Goal: Transaction & Acquisition: Purchase product/service

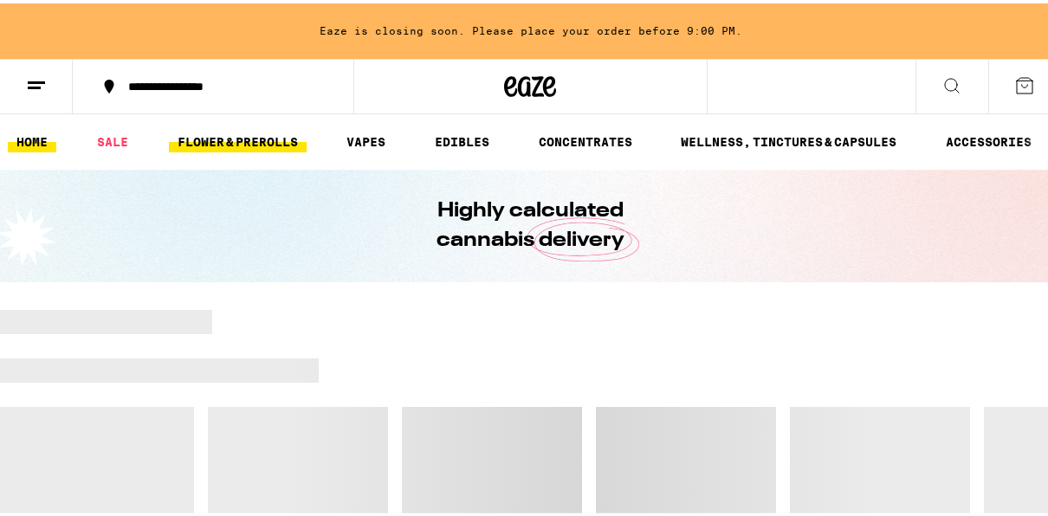
click at [252, 142] on link "FLOWER & PREROLLS" at bounding box center [238, 138] width 138 height 21
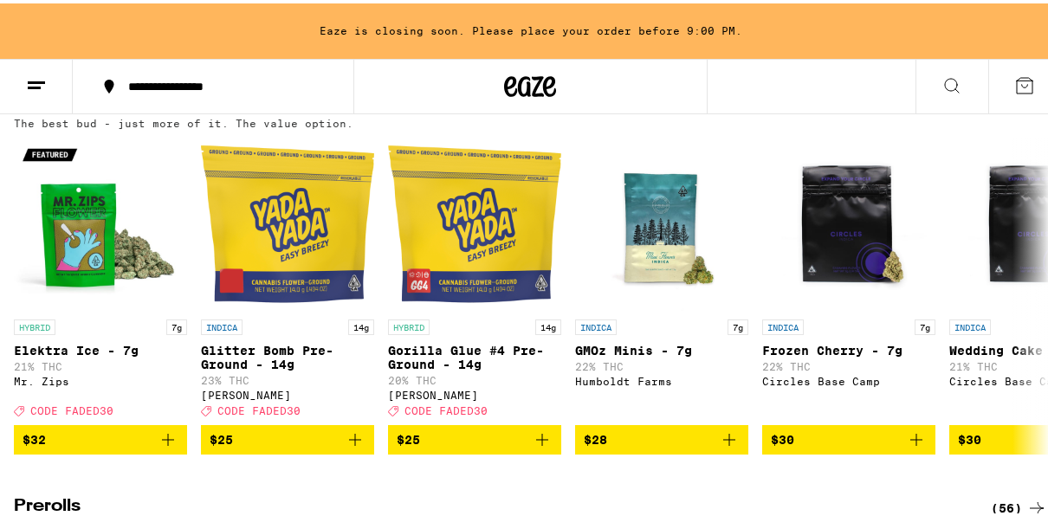
scroll to position [589, 0]
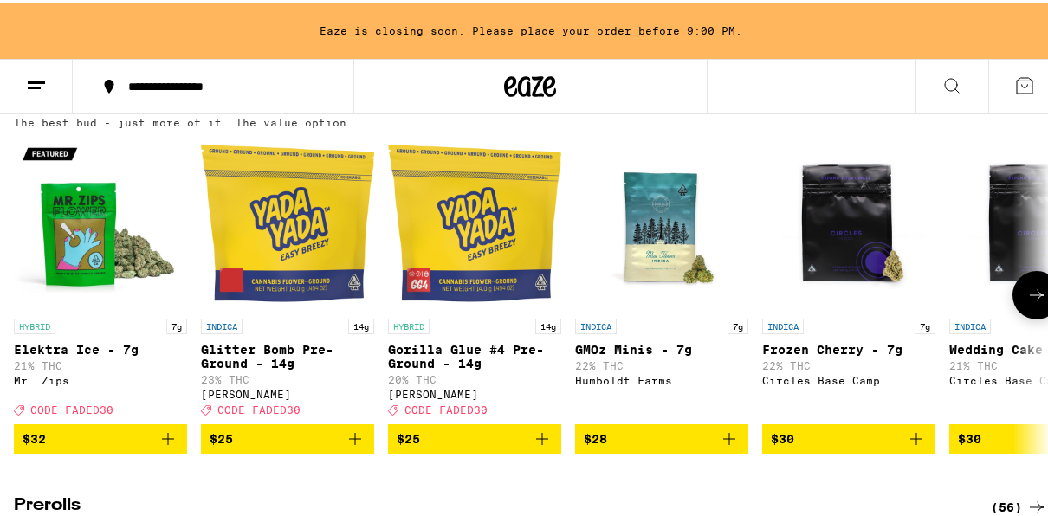
click at [475, 446] on span "$25" at bounding box center [475, 435] width 156 height 21
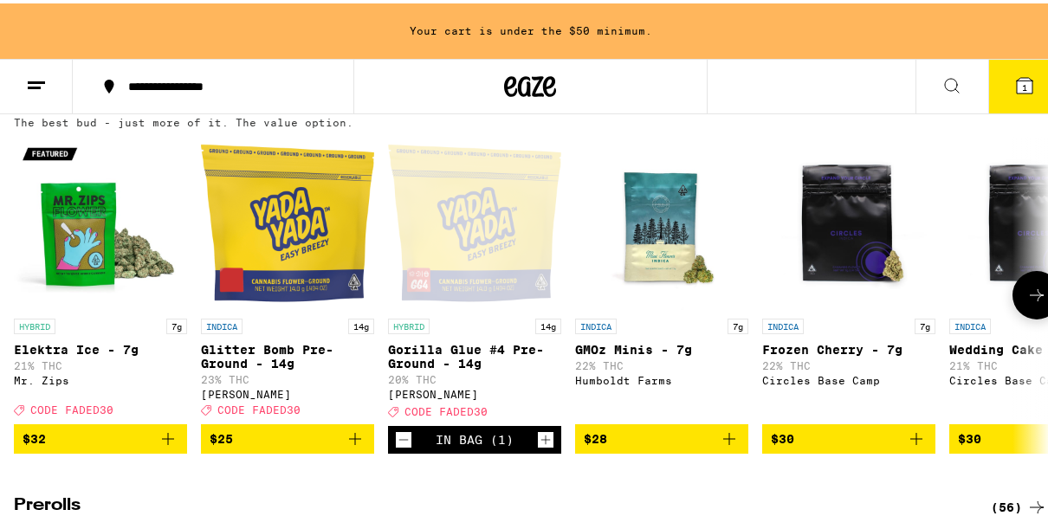
click at [1026, 302] on icon at bounding box center [1036, 291] width 21 height 21
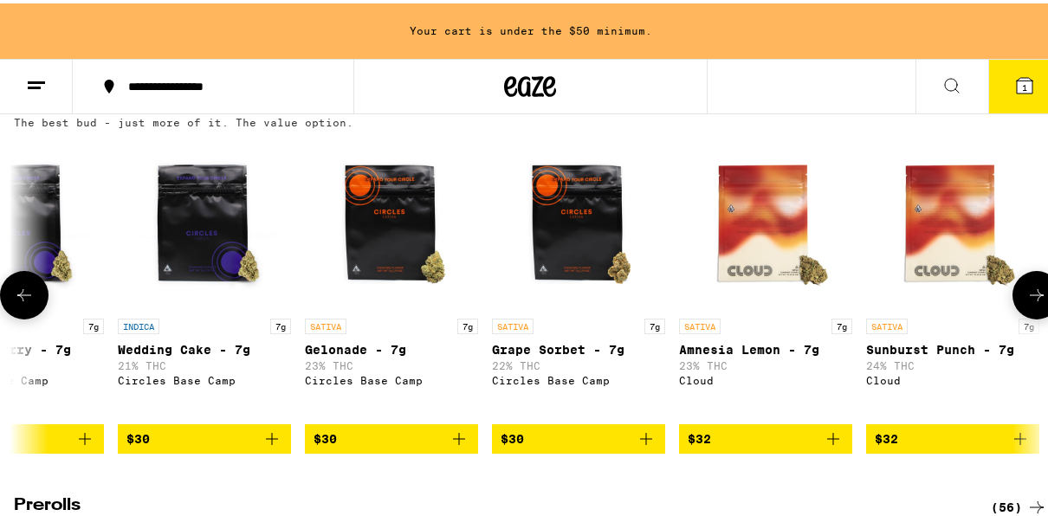
click at [1026, 302] on icon at bounding box center [1036, 291] width 21 height 21
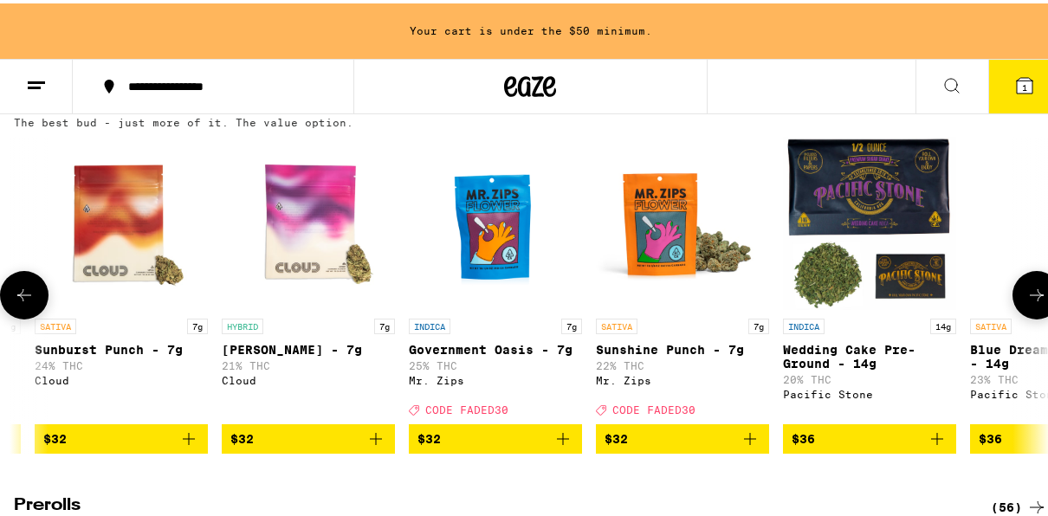
click at [1026, 302] on icon at bounding box center [1036, 291] width 21 height 21
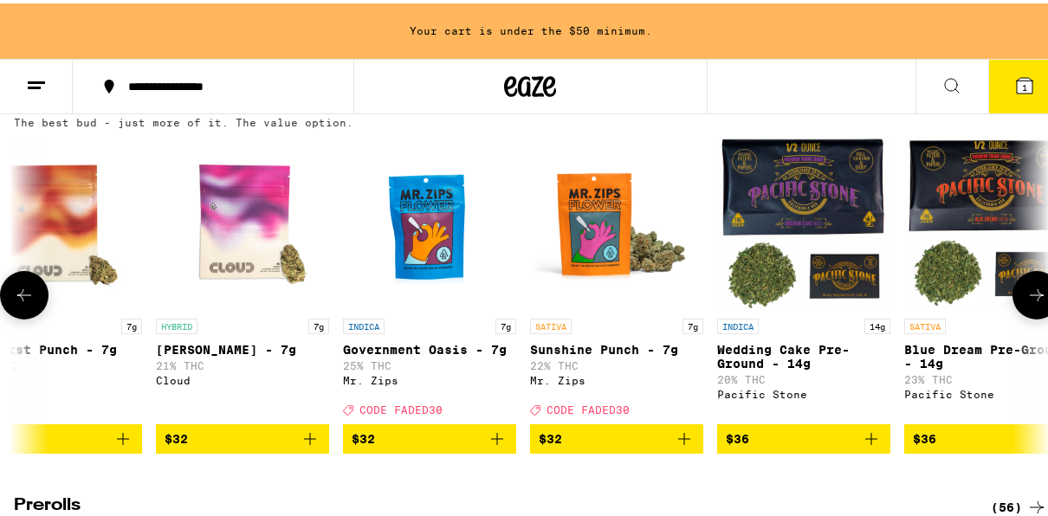
click at [1026, 302] on icon at bounding box center [1036, 291] width 21 height 21
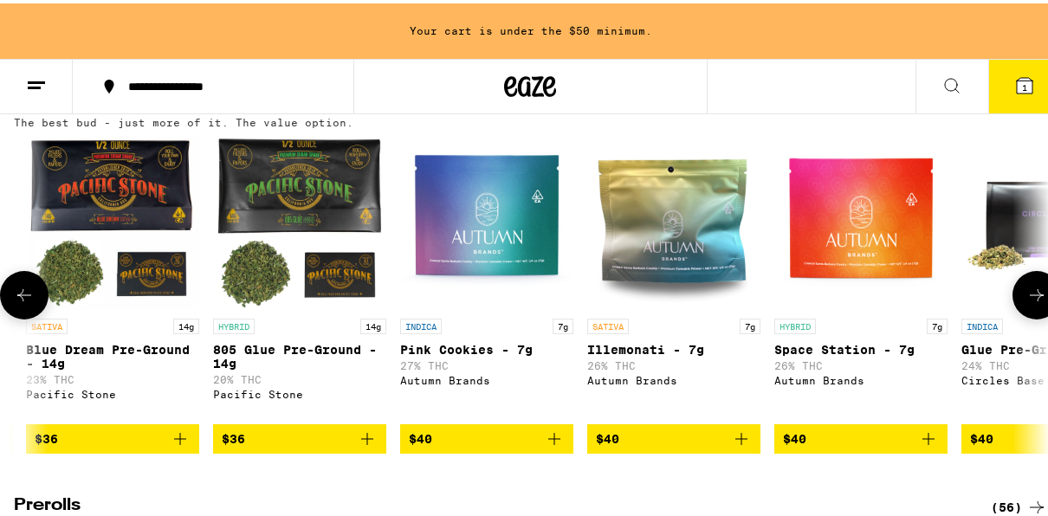
scroll to position [0, 2646]
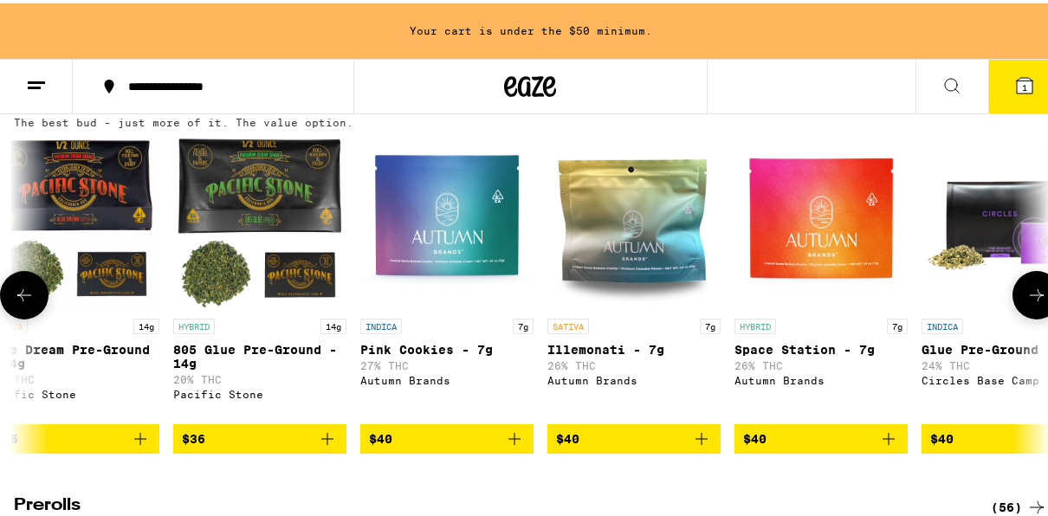
click at [1026, 302] on icon at bounding box center [1036, 291] width 21 height 21
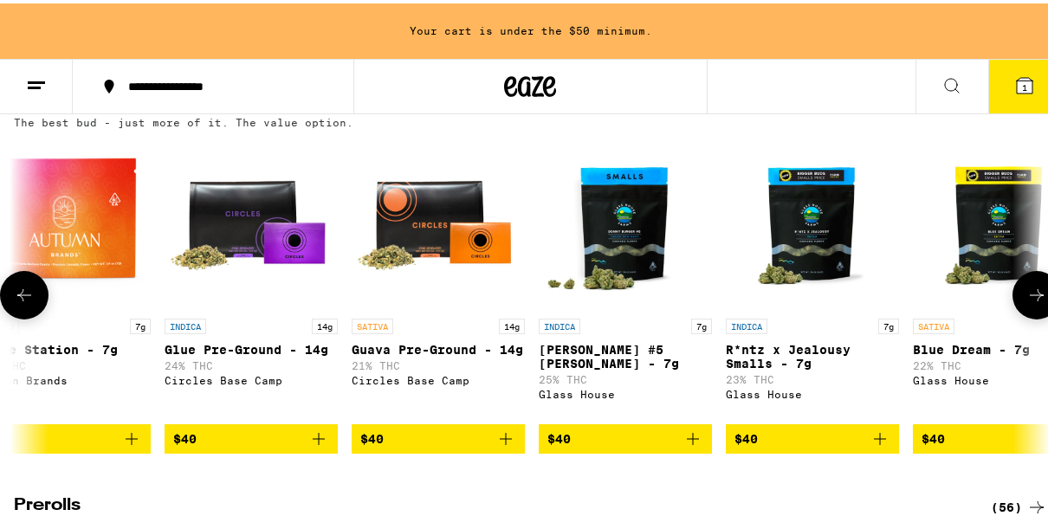
scroll to position [0, 3477]
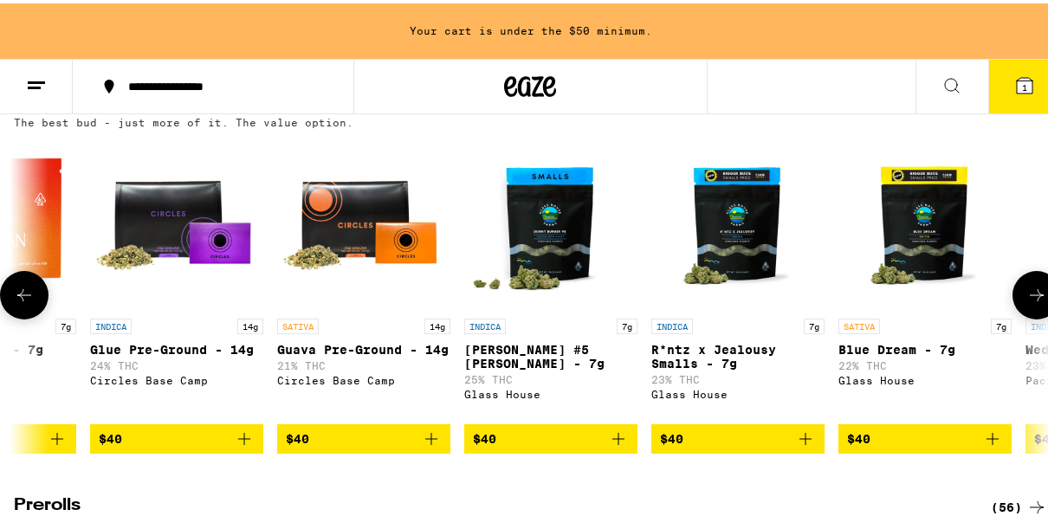
click at [1026, 302] on icon at bounding box center [1036, 291] width 21 height 21
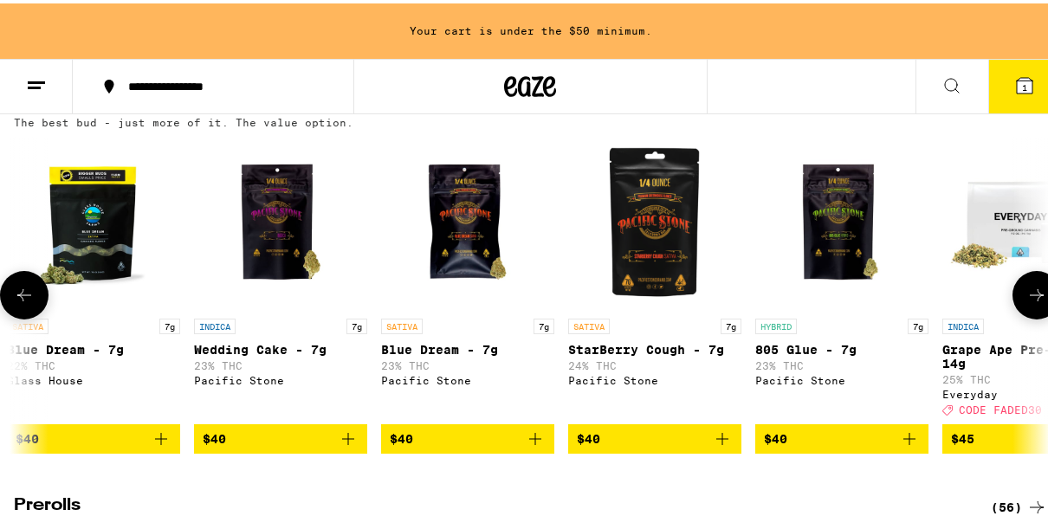
click at [1026, 302] on icon at bounding box center [1036, 291] width 21 height 21
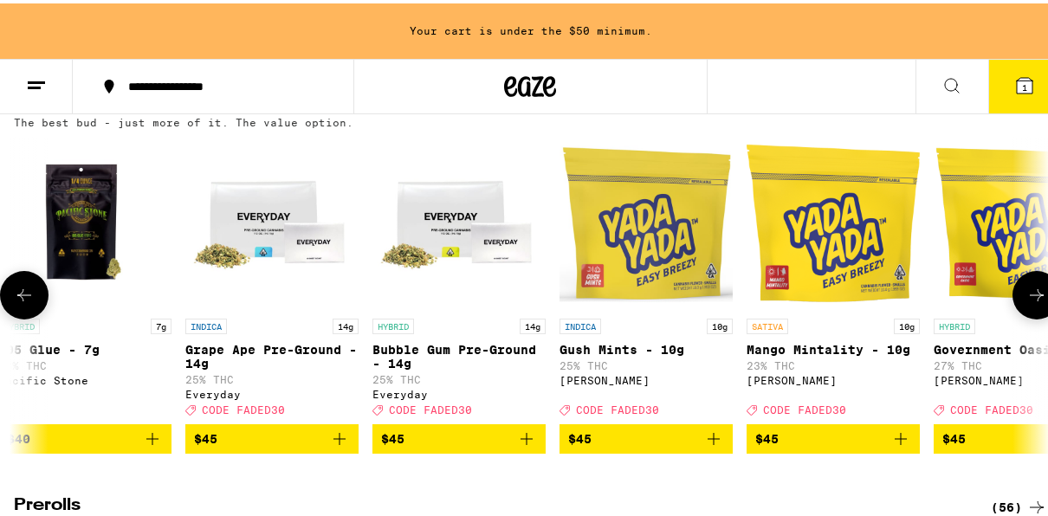
scroll to position [0, 5139]
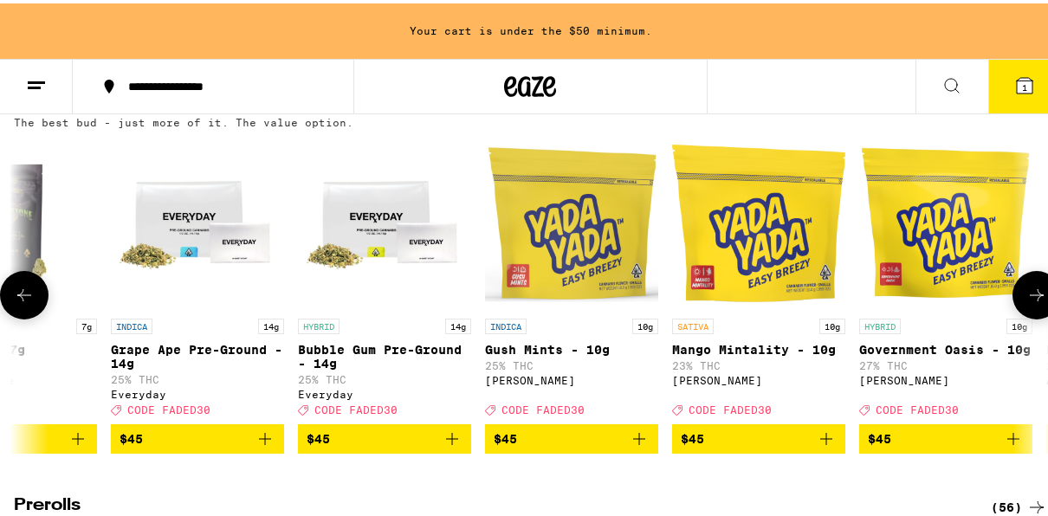
click at [216, 421] on link "INDICA 14g Grape Ape Pre-Ground - 14g 25% THC Everyday Deal Created with Sketch…" at bounding box center [197, 276] width 173 height 287
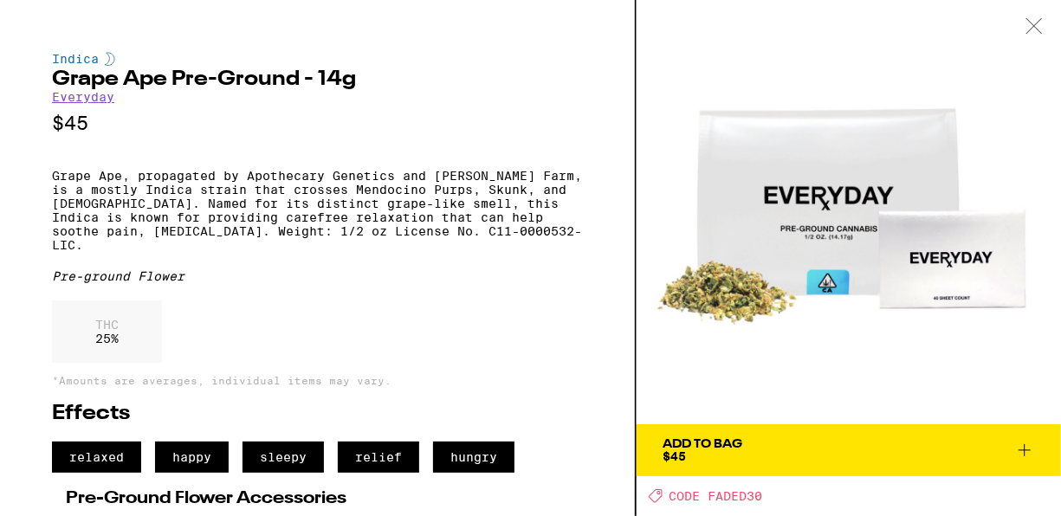
click at [730, 438] on div "Add To Bag" at bounding box center [702, 444] width 80 height 12
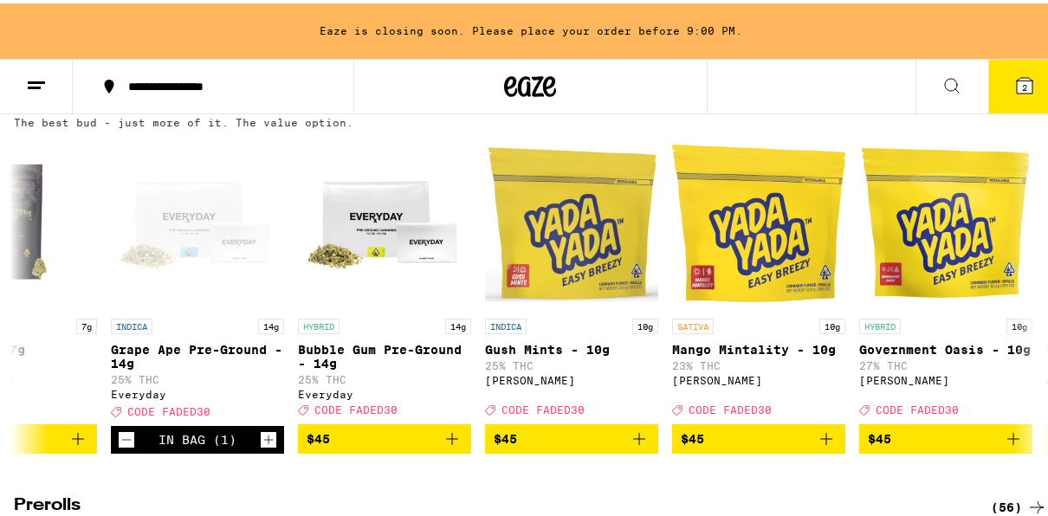
click at [1016, 85] on icon at bounding box center [1024, 82] width 16 height 16
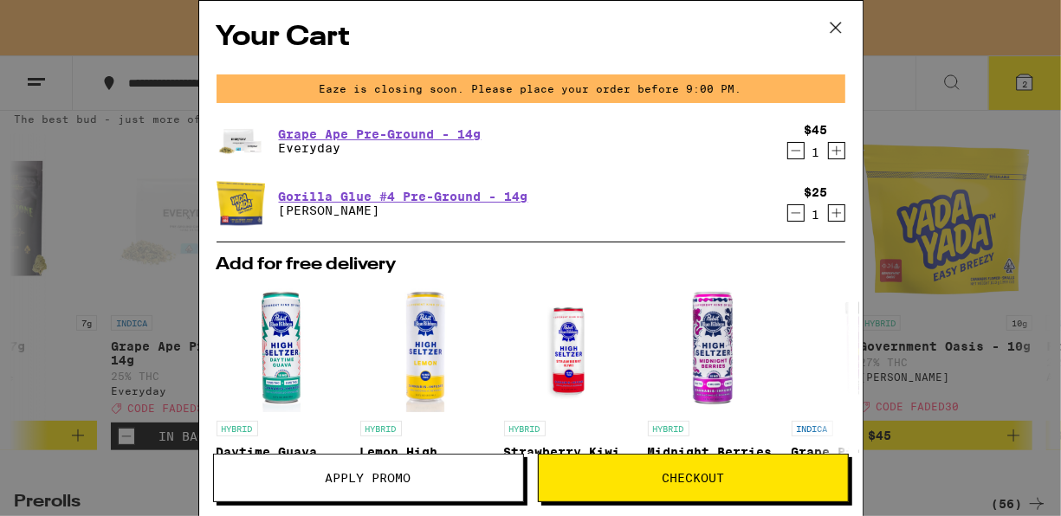
click at [422, 474] on span "Apply Promo" at bounding box center [368, 478] width 309 height 12
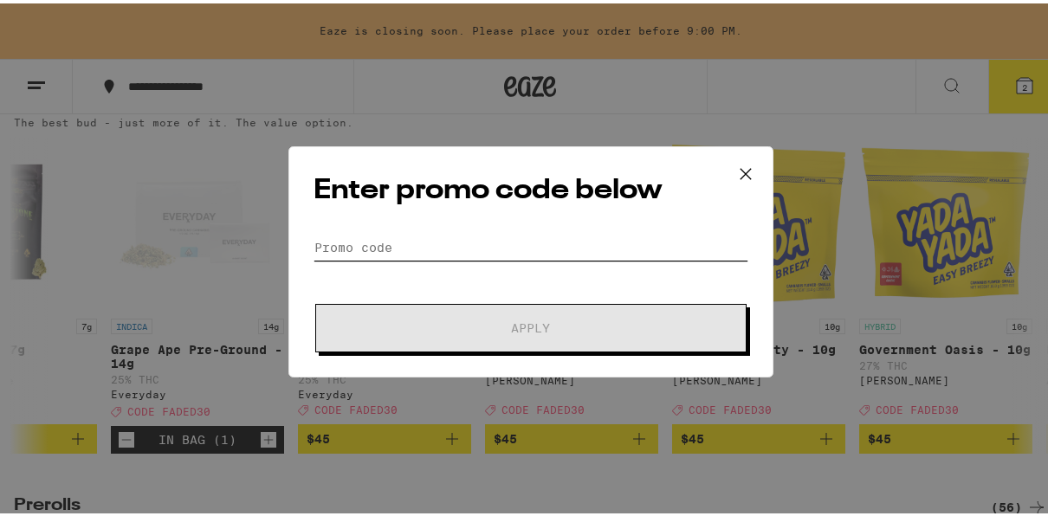
click at [503, 231] on input "Promo Code" at bounding box center [530, 244] width 435 height 26
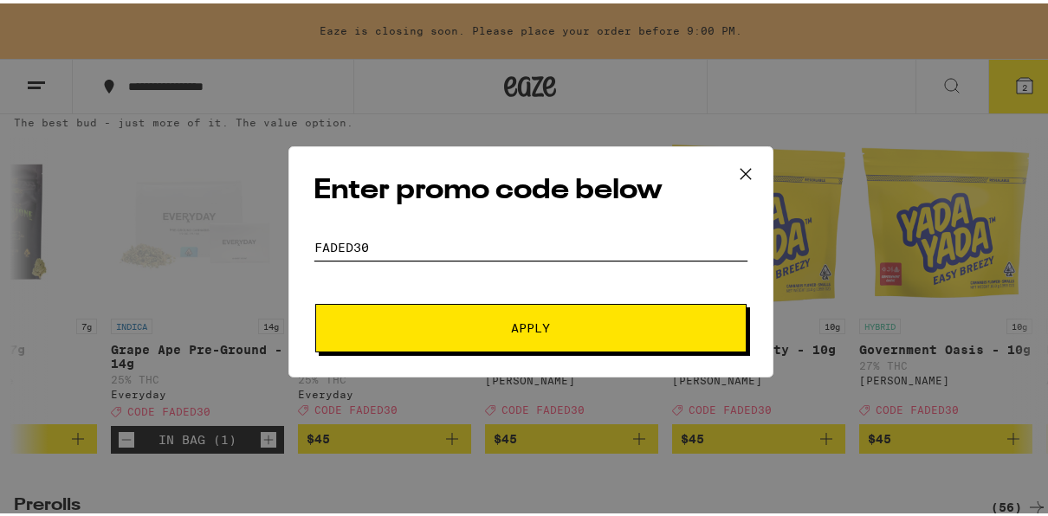
type input "faded30"
click at [315, 300] on button "Apply" at bounding box center [530, 324] width 431 height 48
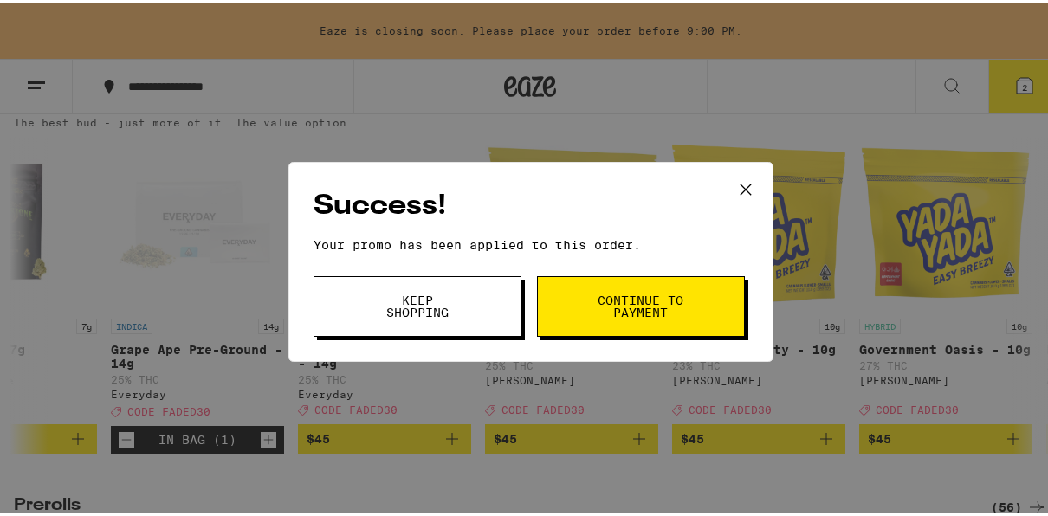
click at [625, 288] on button "Continue to payment" at bounding box center [641, 303] width 208 height 61
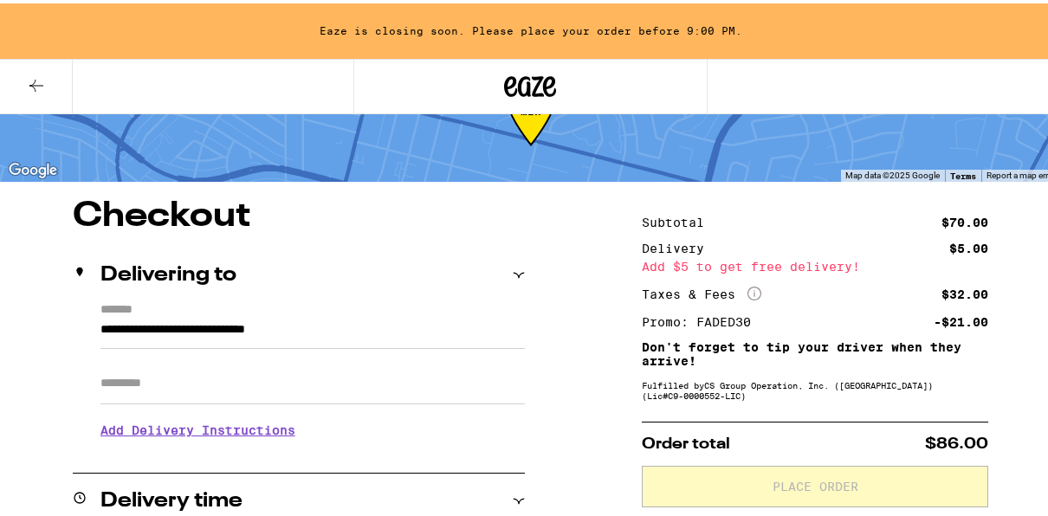
scroll to position [104, 0]
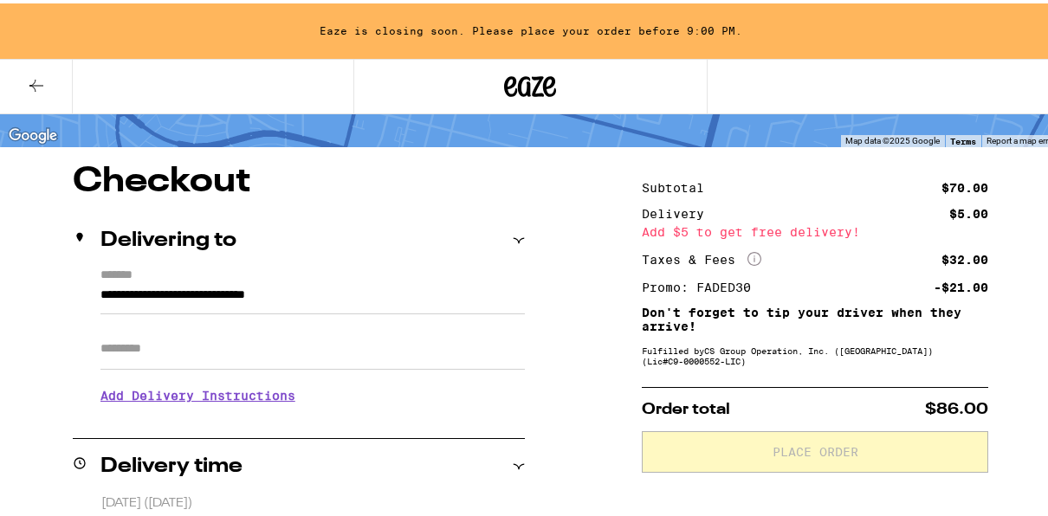
click at [36, 85] on icon at bounding box center [36, 82] width 21 height 21
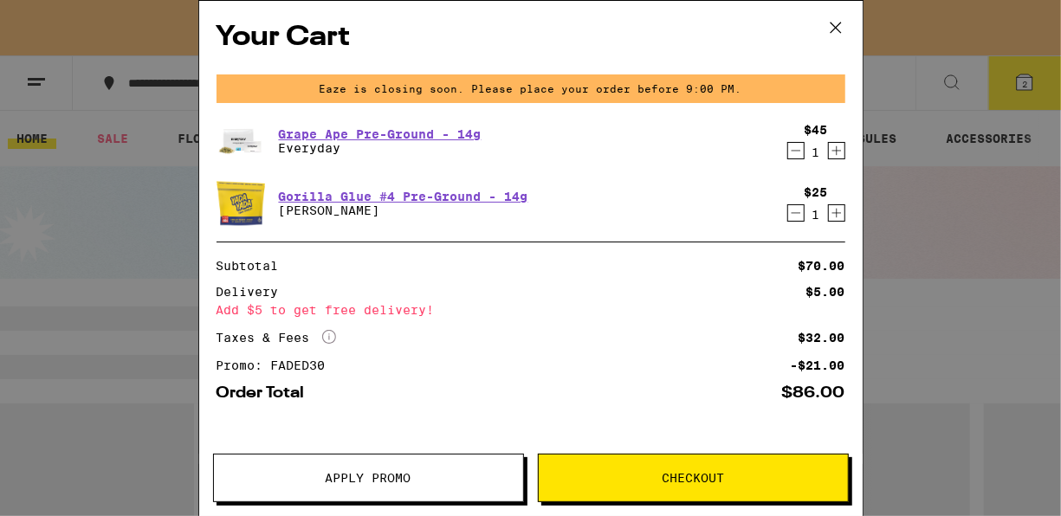
click at [36, 83] on div "Your Cart Eaze is closing soon. Please place your order before 9:00 PM. Grape A…" at bounding box center [530, 258] width 1061 height 516
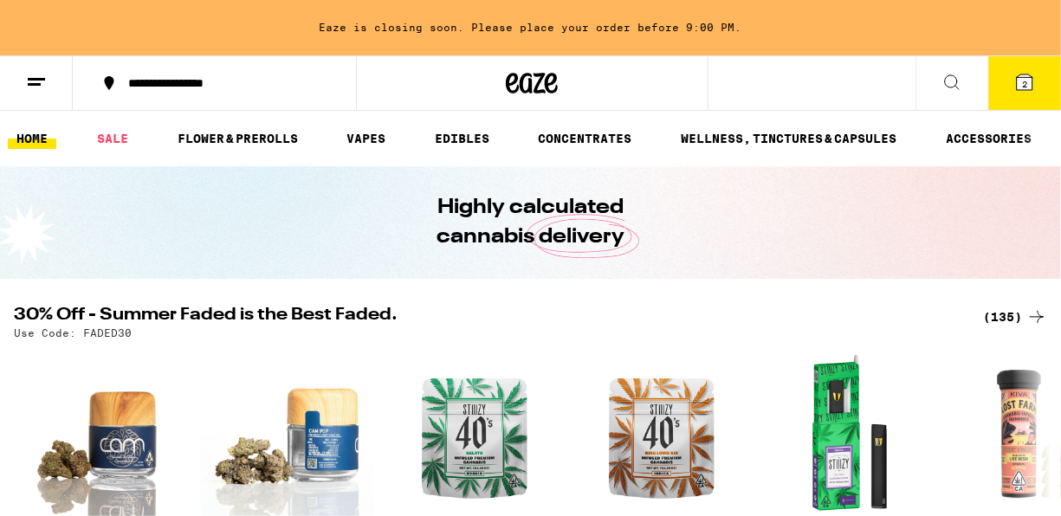
click at [457, 137] on div "Your Cart Eaze is closing soon. Please place your order before 9:00 PM. Grape A…" at bounding box center [530, 258] width 1061 height 516
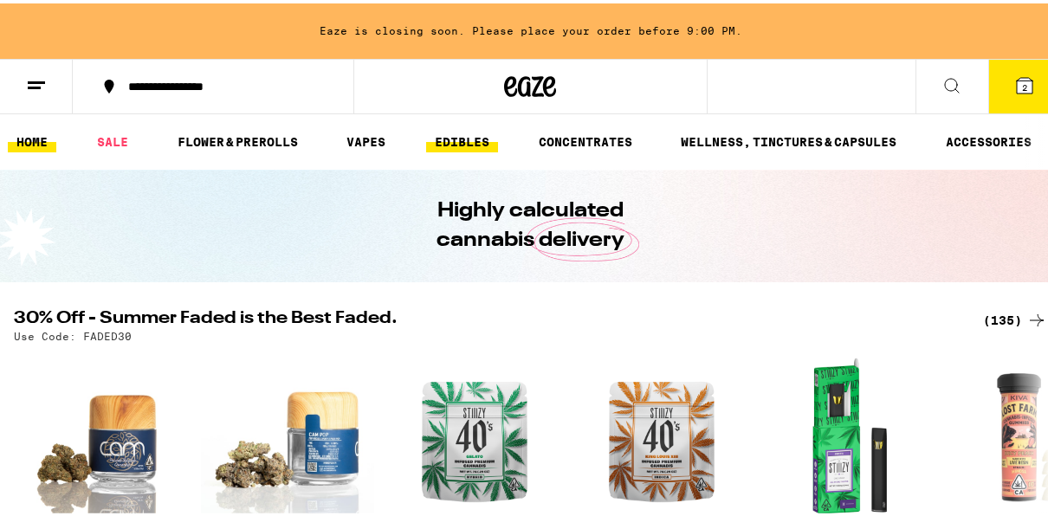
click at [475, 147] on link "EDIBLES" at bounding box center [462, 138] width 72 height 21
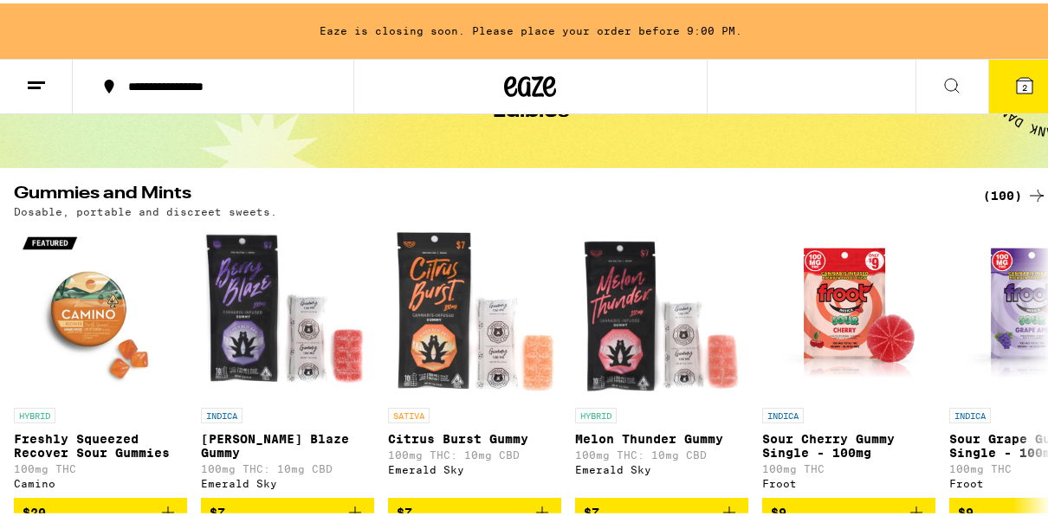
scroll to position [139, 0]
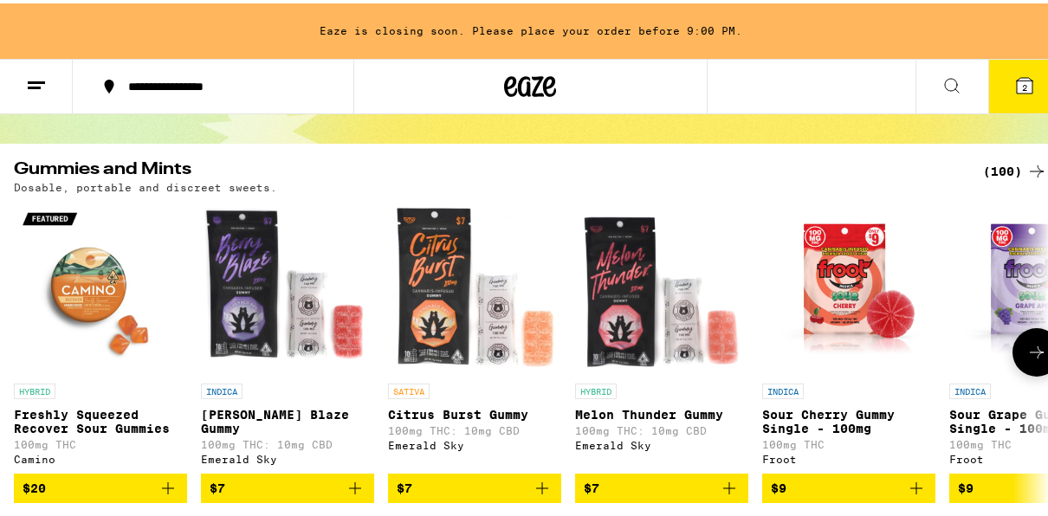
click at [210, 279] on img "Open page for Berry Blaze Gummy from Emerald Sky" at bounding box center [287, 284] width 173 height 173
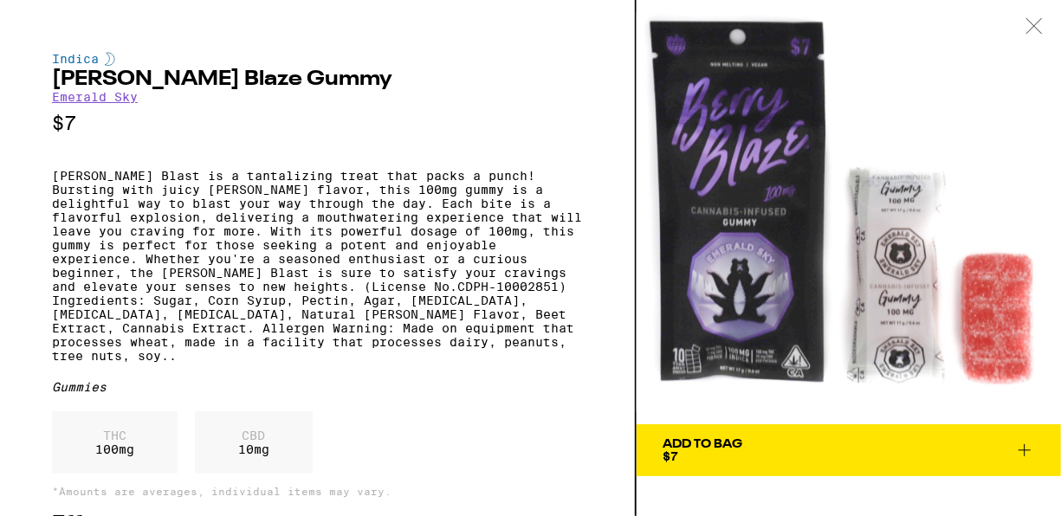
click at [720, 459] on div "Add To Bag $7" at bounding box center [702, 450] width 80 height 24
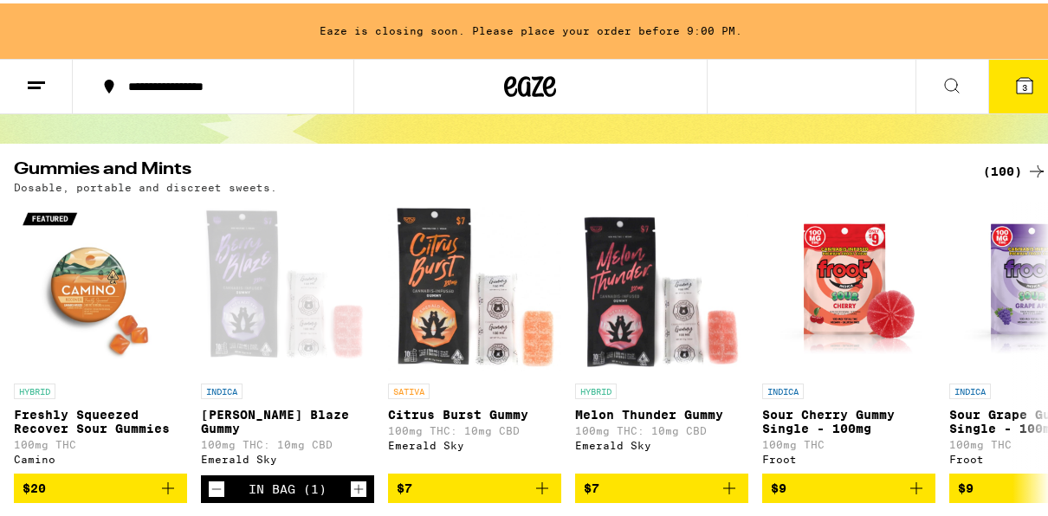
click at [1014, 91] on icon at bounding box center [1024, 82] width 21 height 21
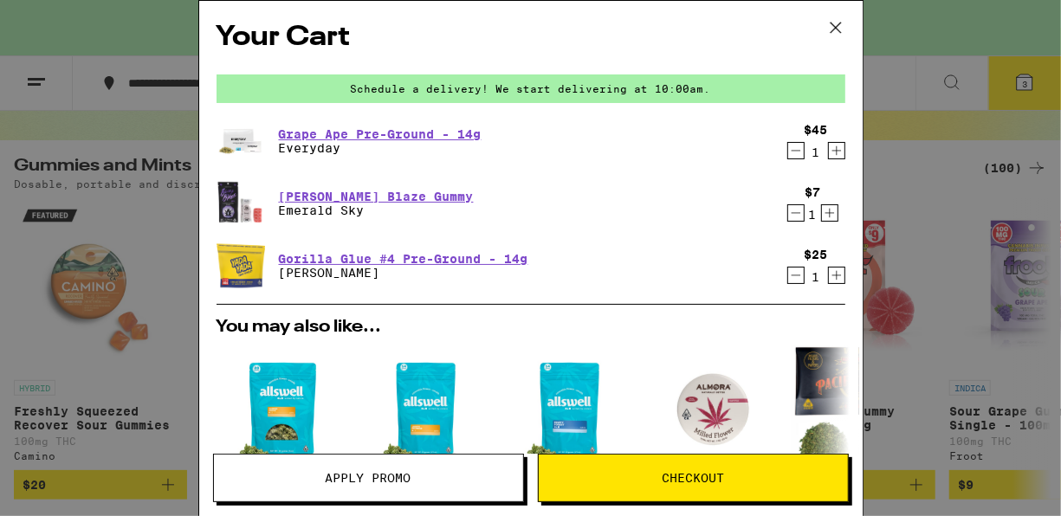
click at [391, 469] on button "Apply Promo" at bounding box center [368, 478] width 311 height 48
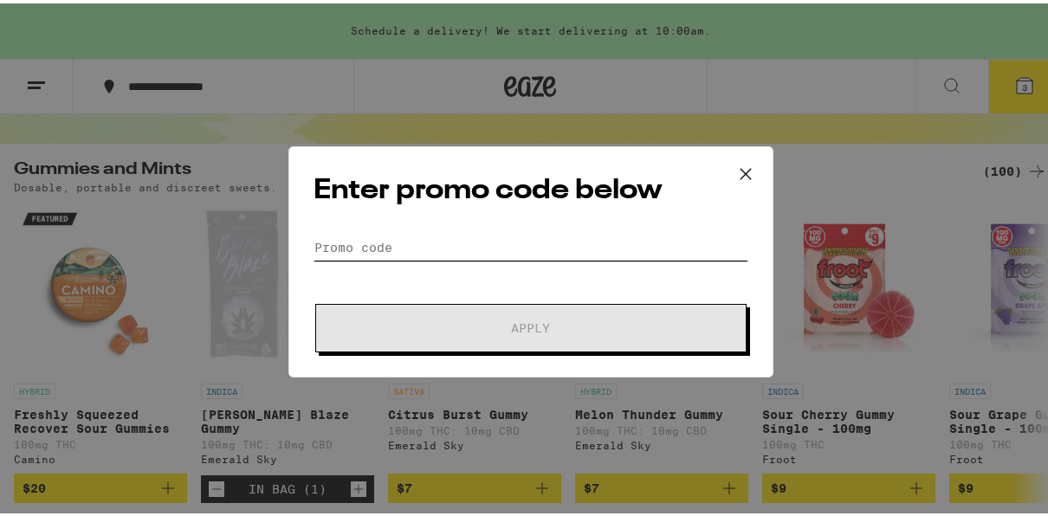
click at [425, 246] on input "Promo Code" at bounding box center [530, 244] width 435 height 26
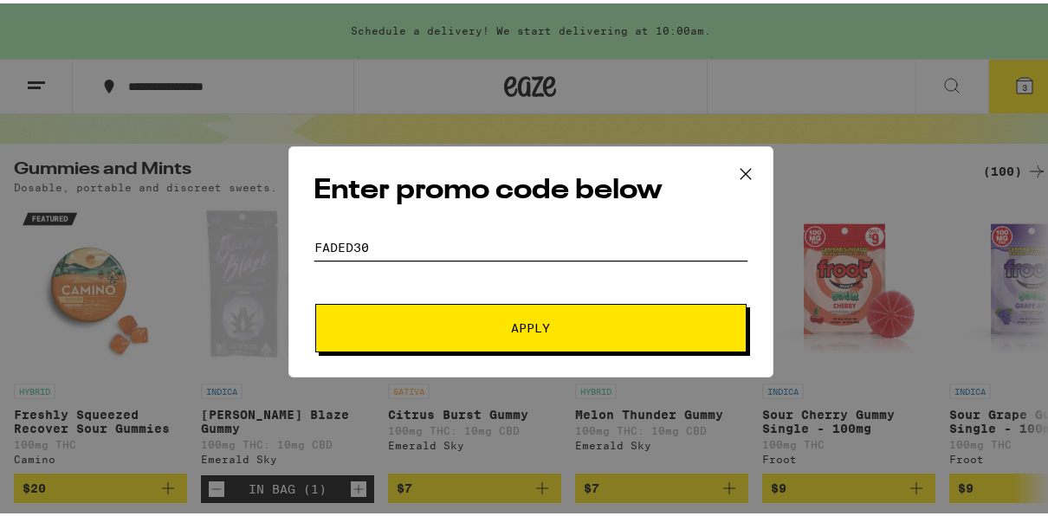
type input "faded30"
click at [315, 300] on button "Apply" at bounding box center [530, 324] width 431 height 48
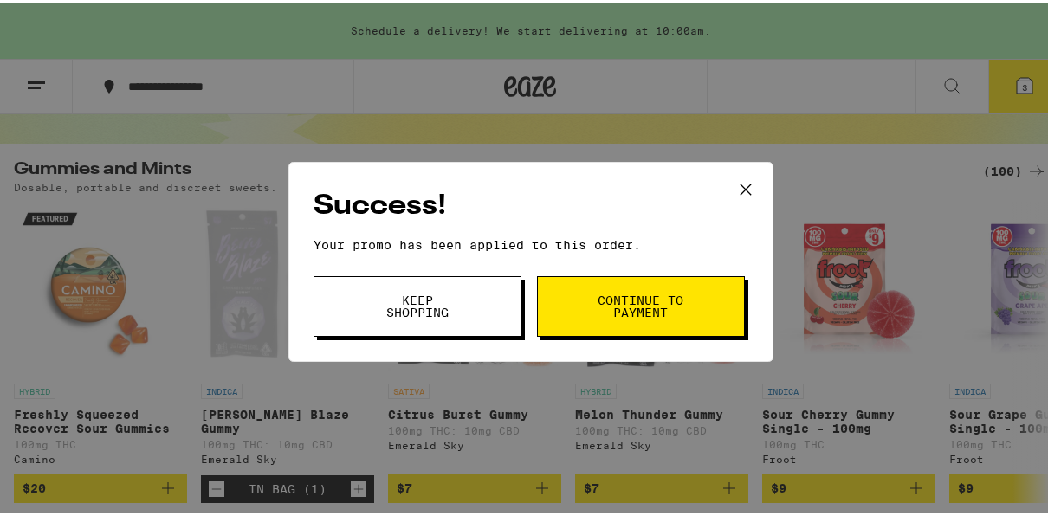
click at [600, 306] on span "Continue to payment" at bounding box center [641, 303] width 88 height 24
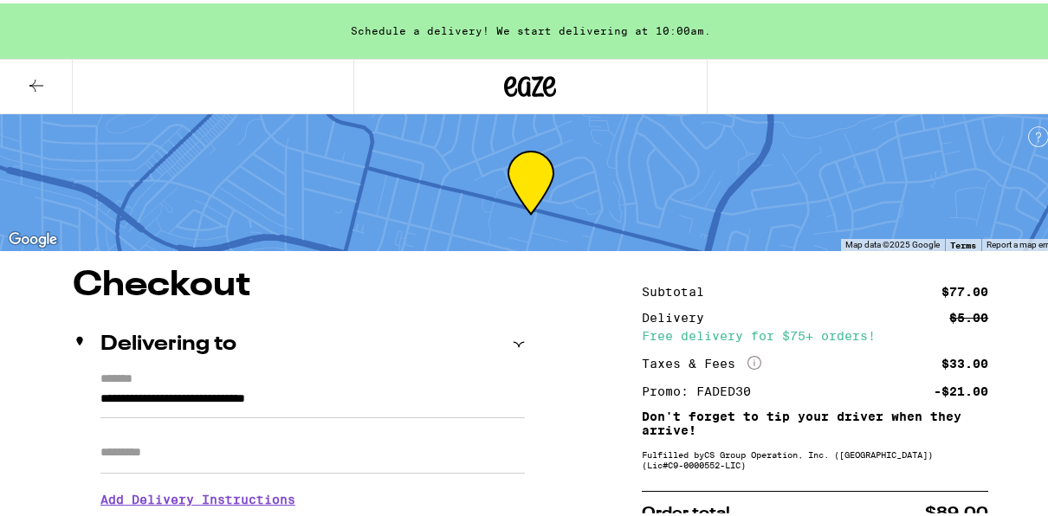
click at [515, 83] on icon at bounding box center [530, 83] width 52 height 31
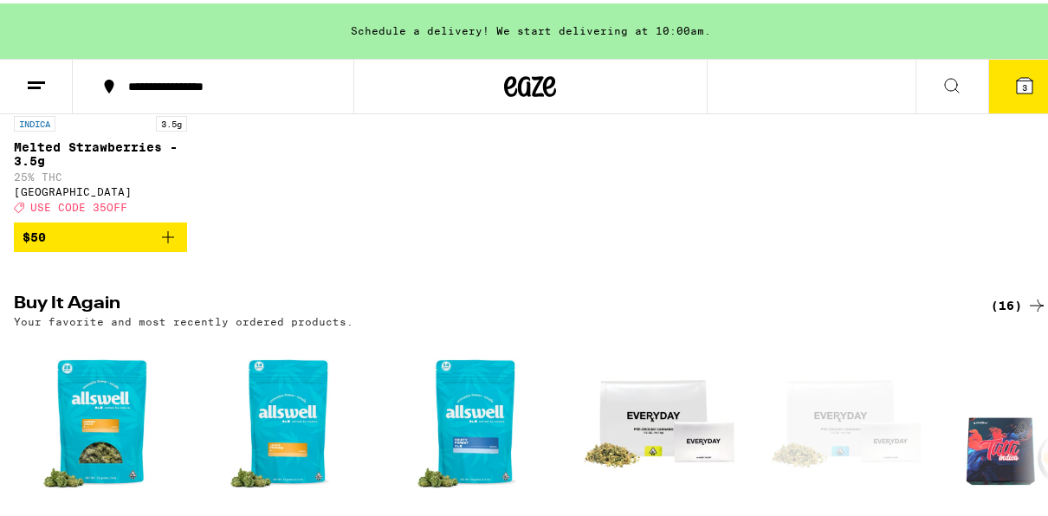
scroll to position [1039, 0]
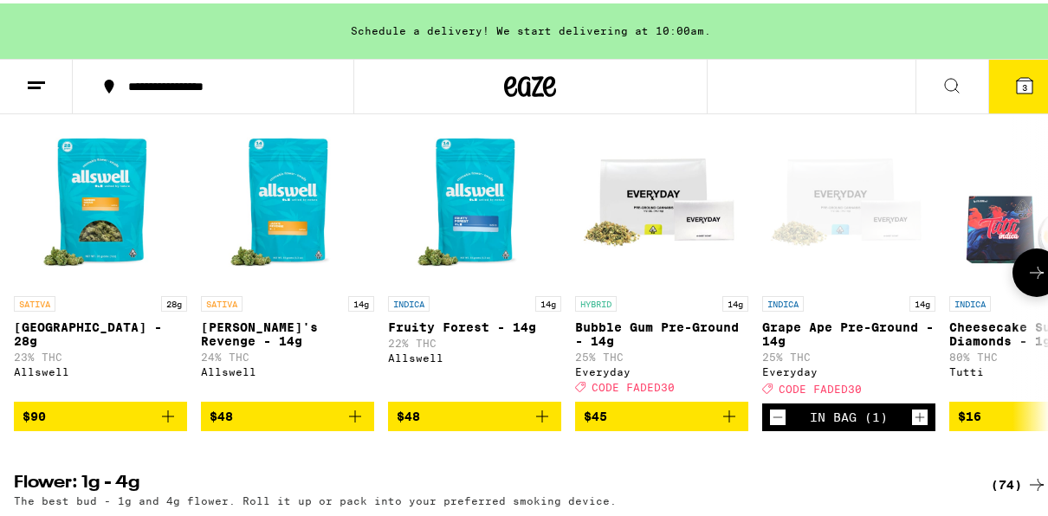
click at [959, 359] on p "80% THC" at bounding box center [1035, 353] width 173 height 11
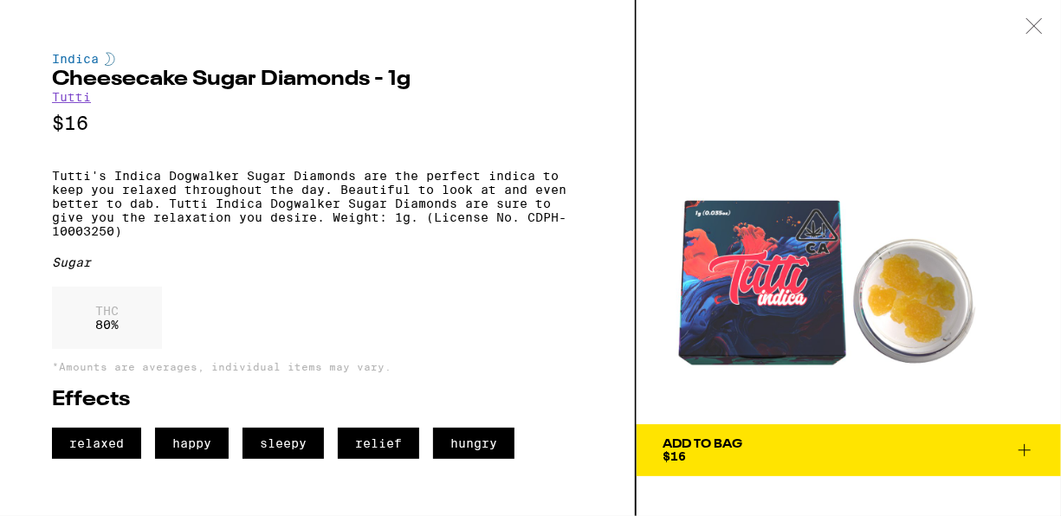
click at [1033, 29] on icon at bounding box center [1033, 26] width 17 height 16
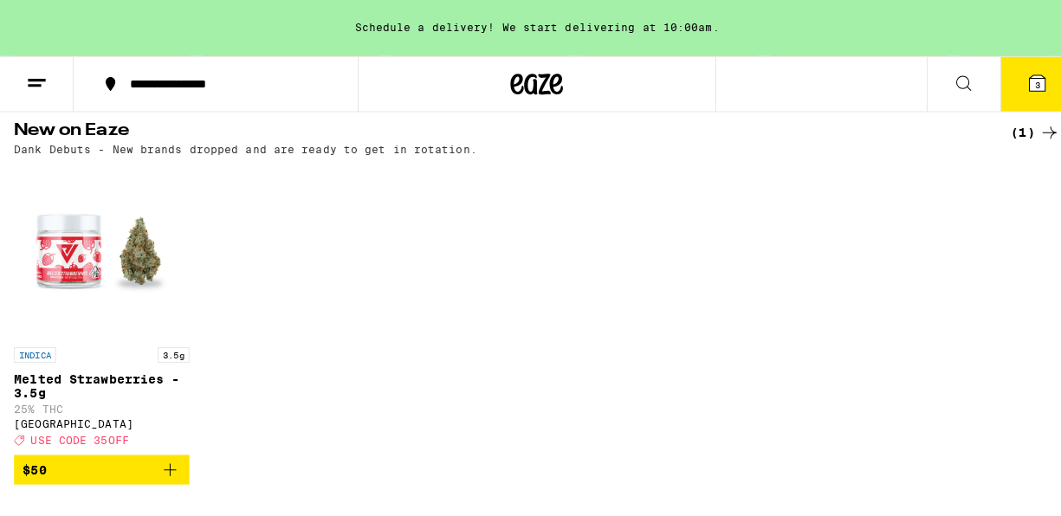
scroll to position [136, 0]
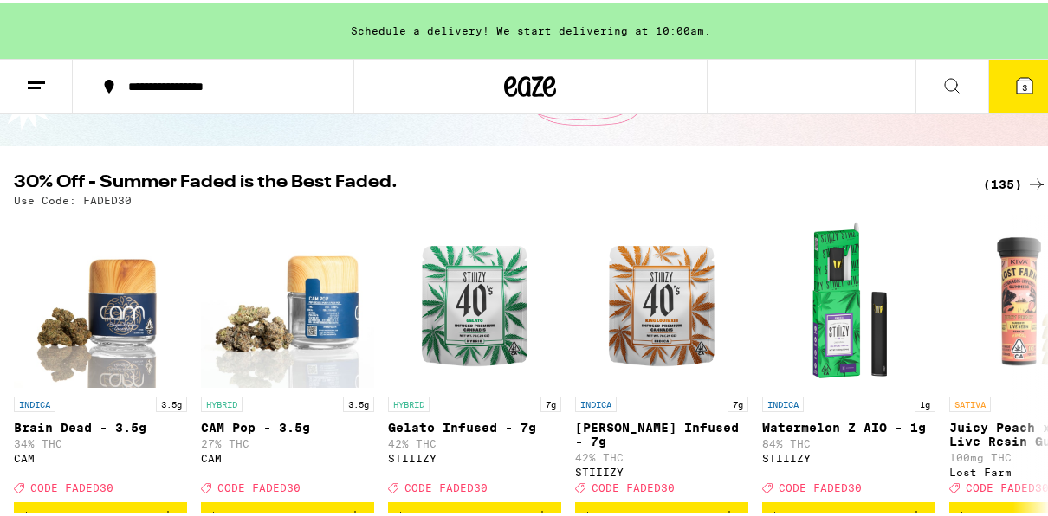
click at [1000, 79] on button "3" at bounding box center [1024, 83] width 73 height 54
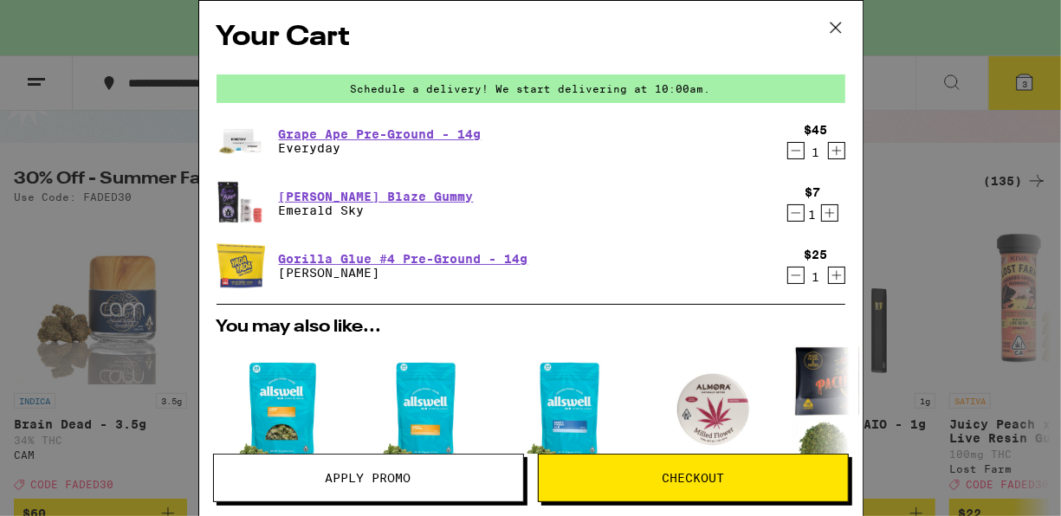
click at [837, 16] on icon at bounding box center [836, 28] width 26 height 26
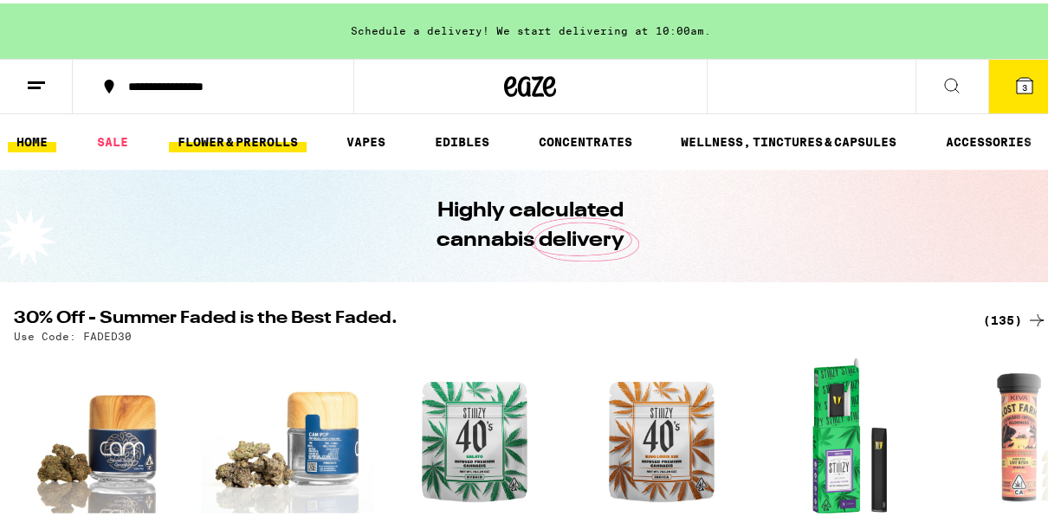
click at [226, 135] on link "FLOWER & PREROLLS" at bounding box center [238, 138] width 138 height 21
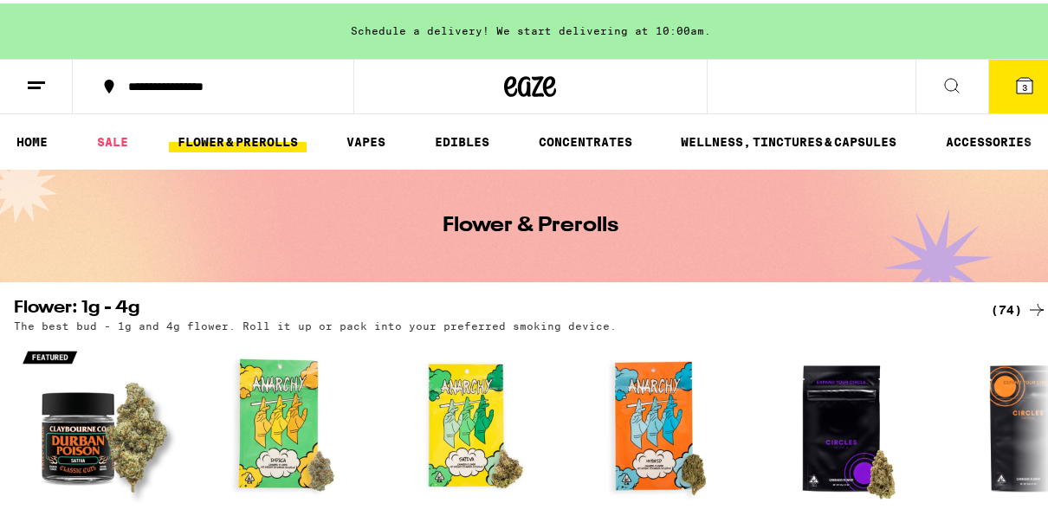
scroll to position [451, 0]
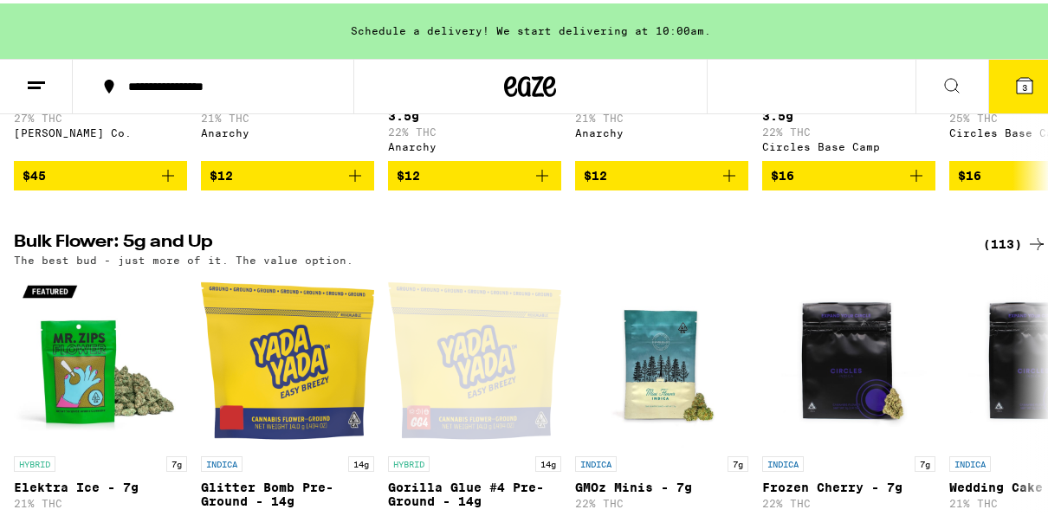
click at [983, 250] on div "(113)" at bounding box center [1015, 240] width 64 height 21
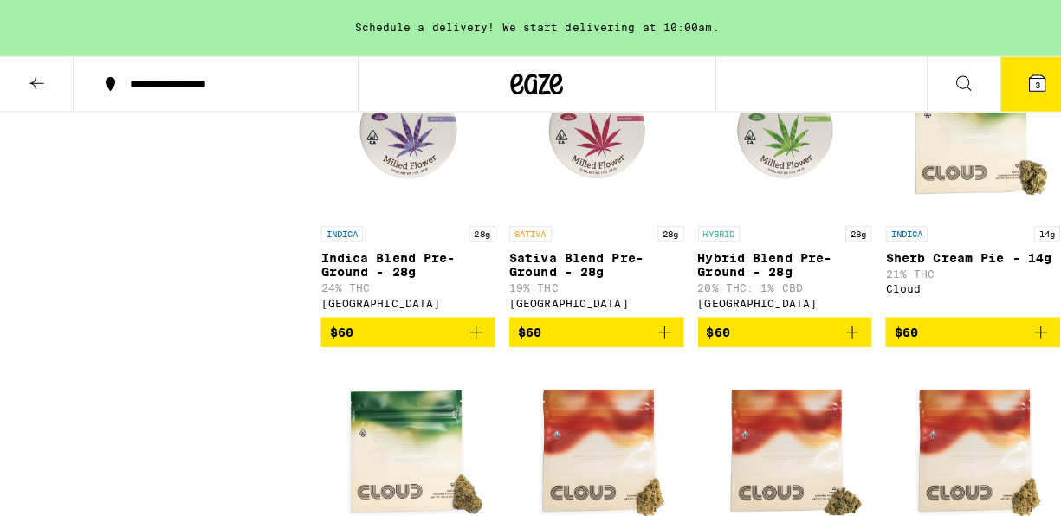
scroll to position [4410, 0]
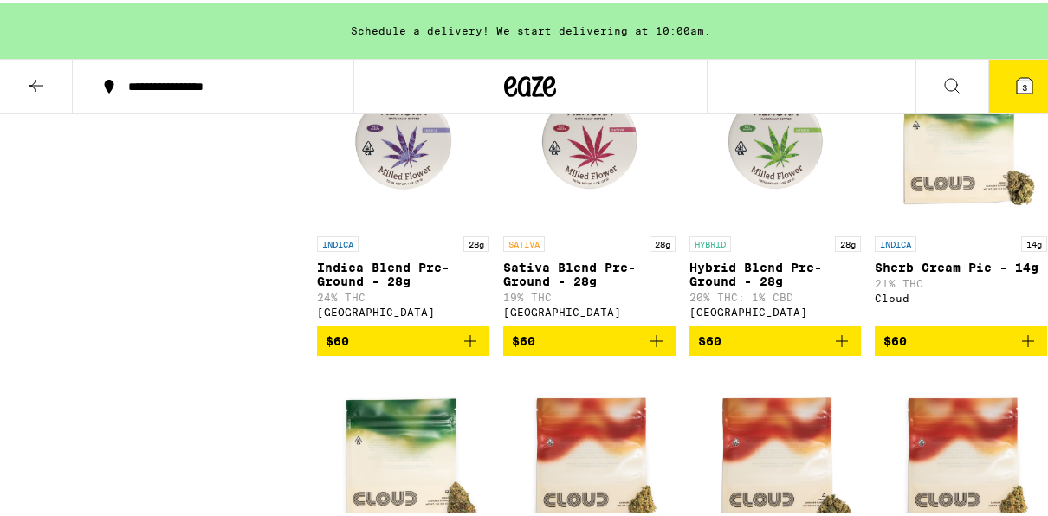
click at [1022, 84] on span "3" at bounding box center [1024, 84] width 5 height 10
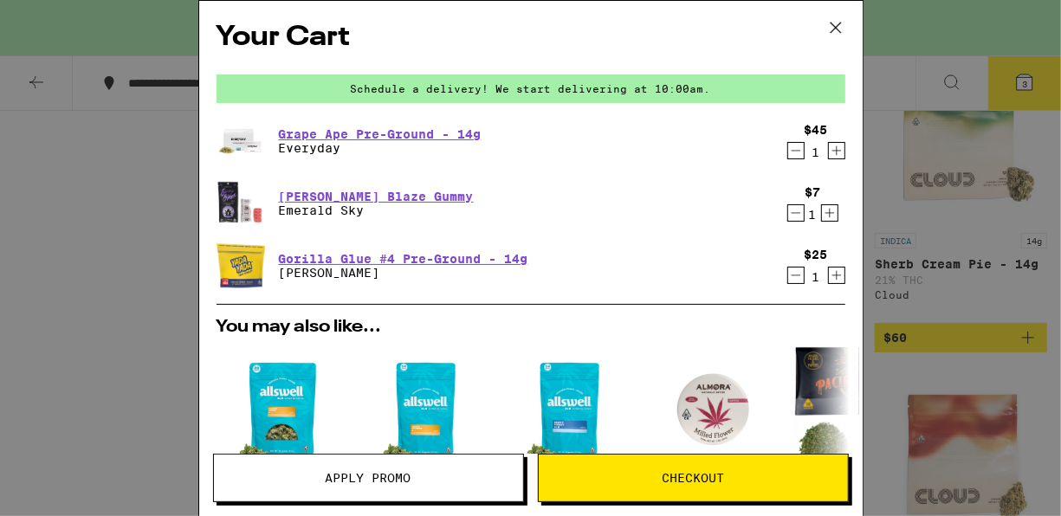
click at [434, 491] on button "Apply Promo" at bounding box center [368, 478] width 311 height 48
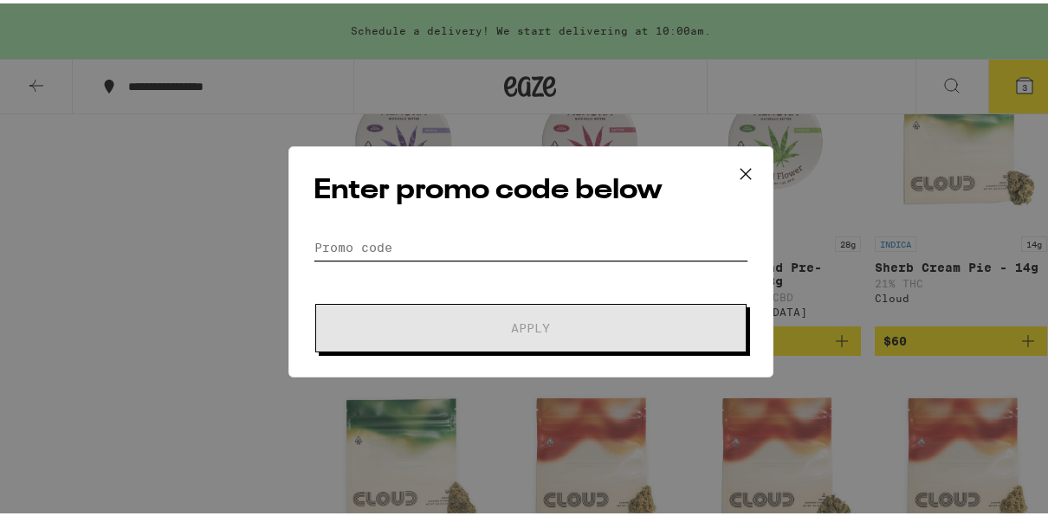
click at [526, 235] on input "Promo Code" at bounding box center [530, 244] width 435 height 26
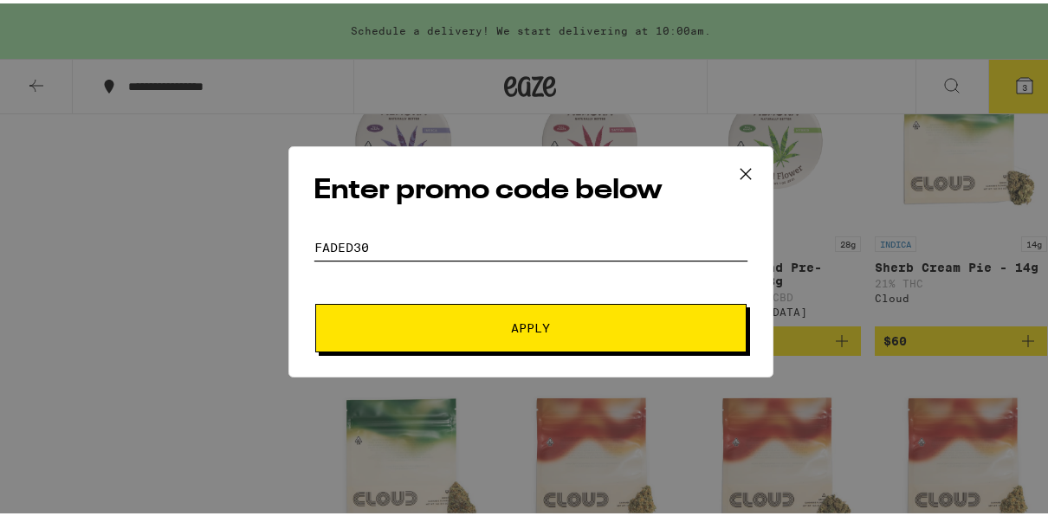
type input "Faded30"
click at [259, 436] on div "Enter promo code below Promo Code Faded30 Apply" at bounding box center [530, 258] width 1061 height 516
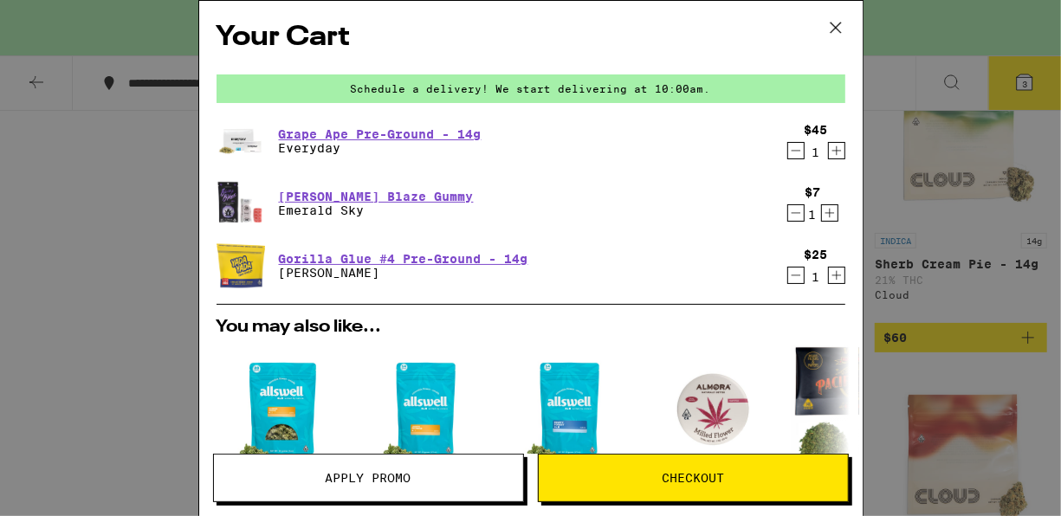
click at [640, 478] on span "Checkout" at bounding box center [693, 478] width 309 height 12
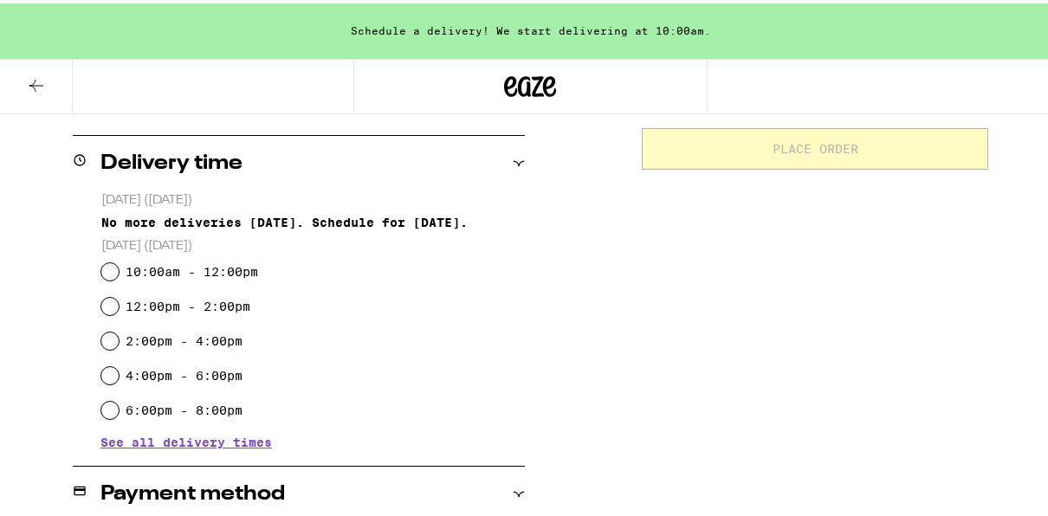
scroll to position [410, 0]
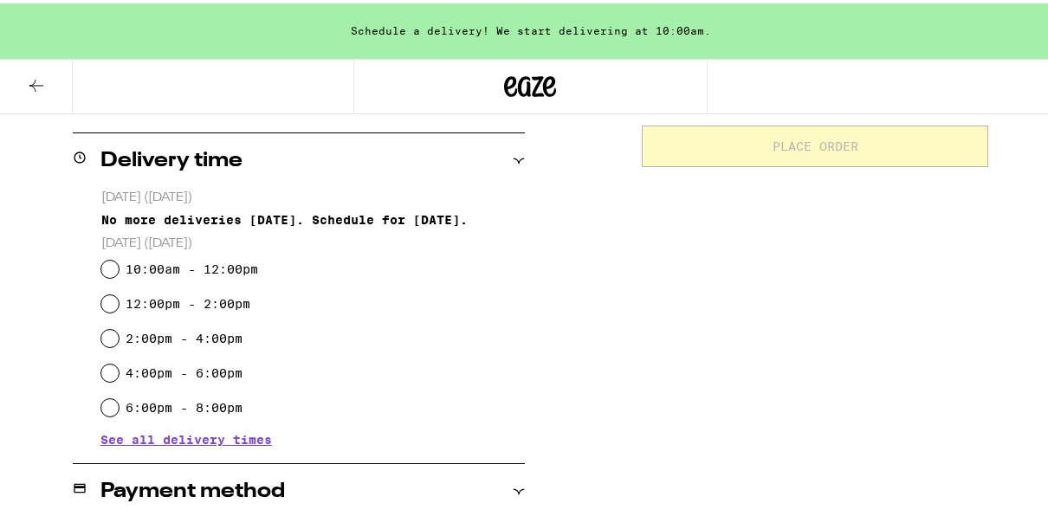
click at [164, 439] on span "See all delivery times" at bounding box center [185, 436] width 171 height 12
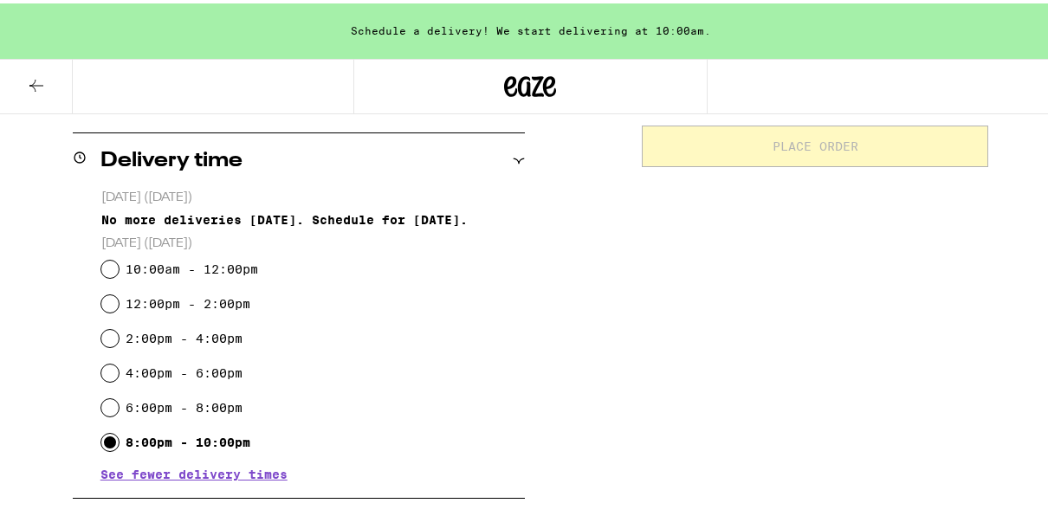
click at [112, 440] on input "8:00pm - 10:00pm" at bounding box center [109, 438] width 17 height 17
radio input "true"
